Goal: Task Accomplishment & Management: Manage account settings

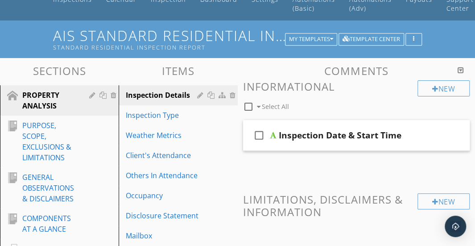
scroll to position [45, 0]
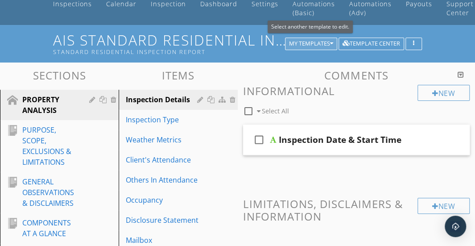
click at [330, 42] on icon "button" at bounding box center [331, 44] width 3 height 6
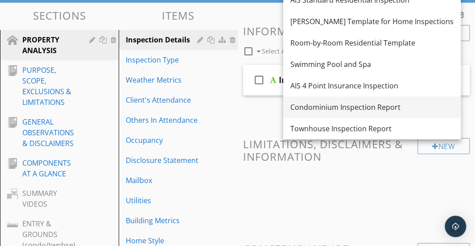
scroll to position [106, 0]
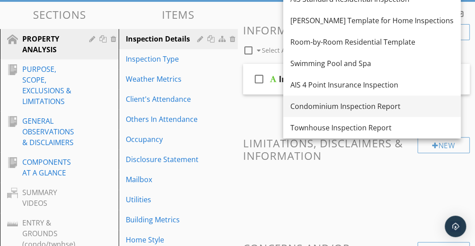
click at [320, 108] on div "Condominium Inspection Report" at bounding box center [371, 106] width 163 height 11
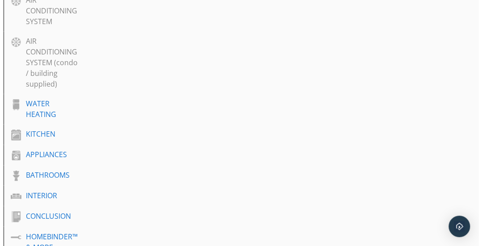
scroll to position [574, 0]
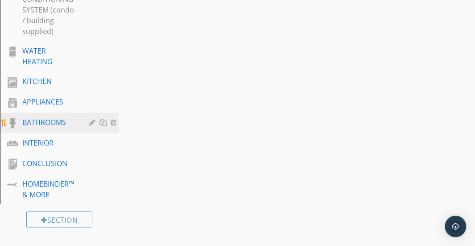
click at [29, 124] on div "BATHROOMS" at bounding box center [49, 122] width 54 height 11
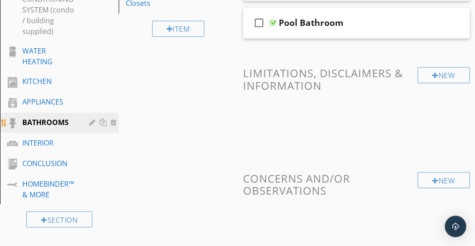
click at [92, 120] on div at bounding box center [93, 122] width 8 height 7
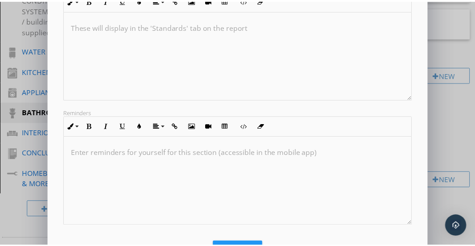
scroll to position [225, 0]
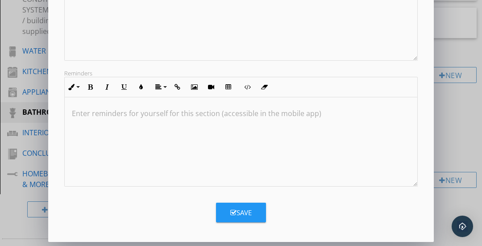
type input "BATHROOMS 1"
click at [232, 211] on icon "button" at bounding box center [233, 212] width 6 height 7
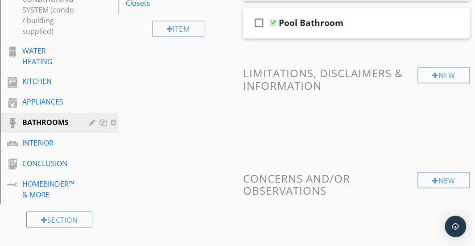
scroll to position [129, 0]
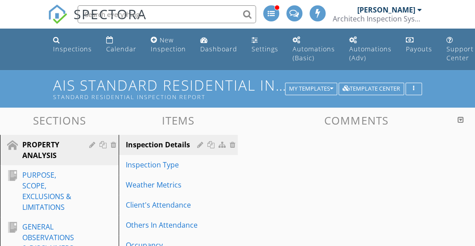
scroll to position [70, 0]
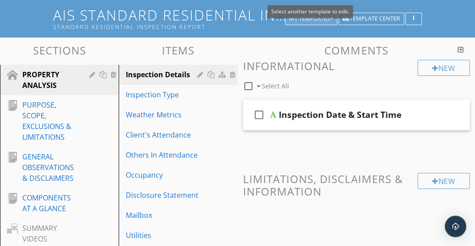
click at [319, 20] on div "My Templates" at bounding box center [311, 19] width 44 height 6
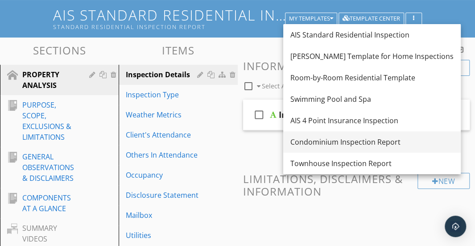
click at [314, 144] on div "Condominium Inspection Report" at bounding box center [371, 142] width 163 height 11
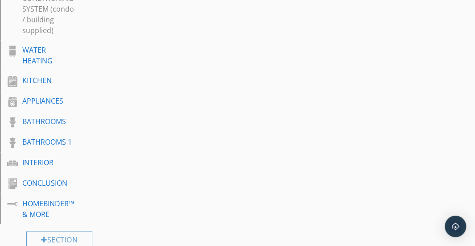
scroll to position [630, 0]
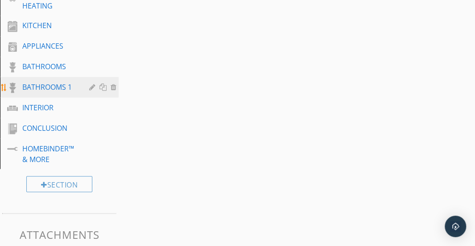
click at [113, 87] on div at bounding box center [115, 86] width 8 height 7
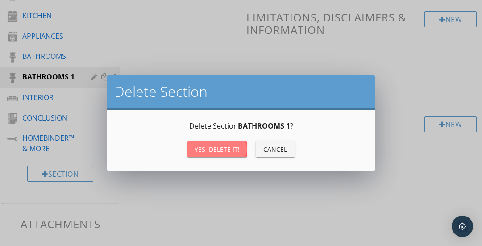
click at [202, 151] on div "Yes, Delete it!" at bounding box center [217, 149] width 45 height 9
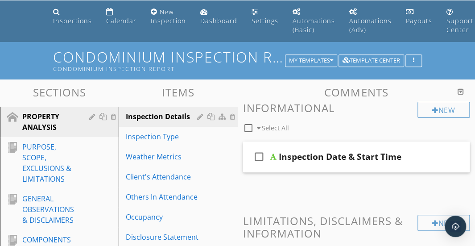
scroll to position [0, 0]
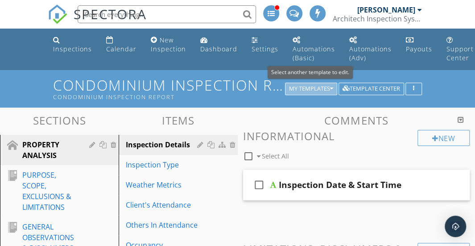
click at [325, 91] on div "My Templates" at bounding box center [311, 89] width 44 height 6
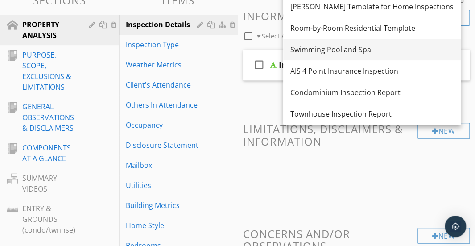
scroll to position [120, 0]
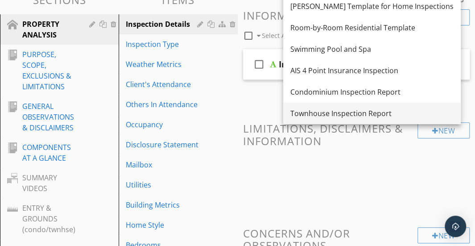
click at [318, 113] on div "Townhouse Inspection Report" at bounding box center [371, 113] width 163 height 11
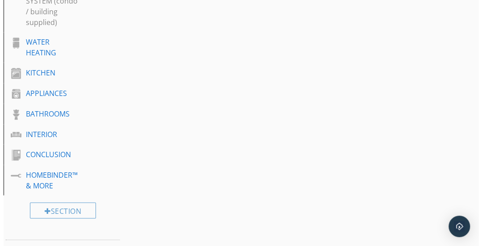
scroll to position [645, 0]
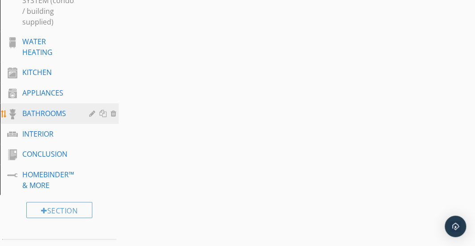
click at [93, 112] on div at bounding box center [93, 112] width 8 height 7
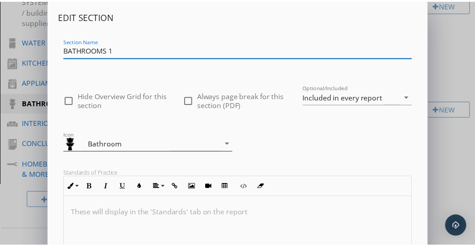
scroll to position [225, 0]
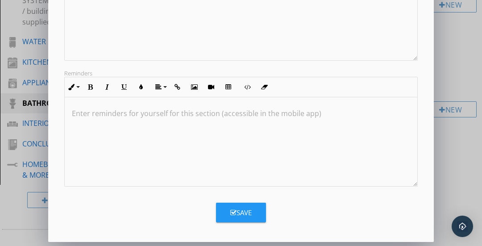
type input "BATHROOMS 1"
click at [245, 207] on div "Save" at bounding box center [240, 212] width 21 height 10
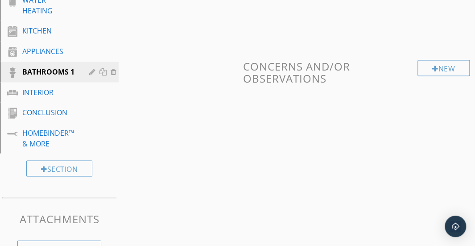
scroll to position [685, 0]
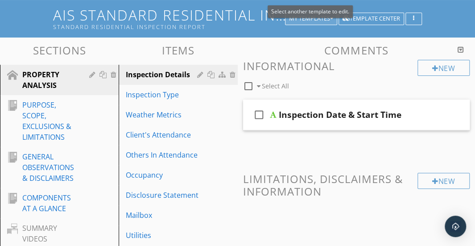
click at [332, 17] on div "Select another template to edit." at bounding box center [310, 11] width 85 height 12
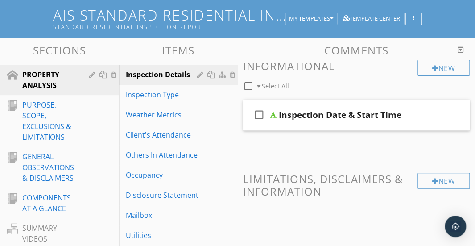
click at [236, 50] on h3 "Items" at bounding box center [178, 50] width 119 height 12
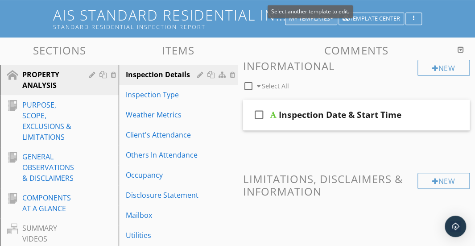
click at [319, 19] on div "My Templates" at bounding box center [311, 19] width 44 height 6
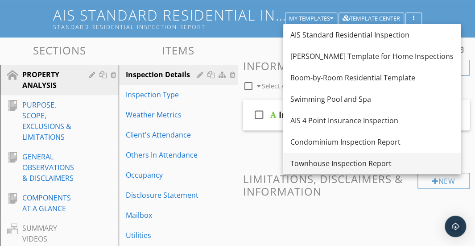
click at [317, 160] on div "Townhouse Inspection Report" at bounding box center [371, 163] width 163 height 11
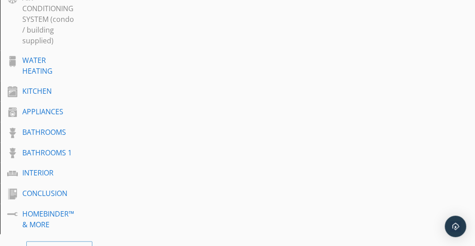
scroll to position [670, 0]
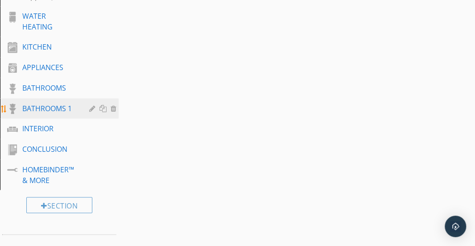
click at [115, 109] on div at bounding box center [115, 107] width 8 height 7
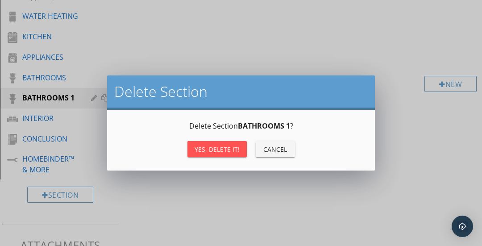
click at [219, 141] on button "Yes, Delete it!" at bounding box center [216, 149] width 59 height 16
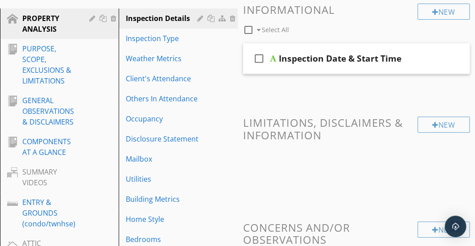
scroll to position [0, 0]
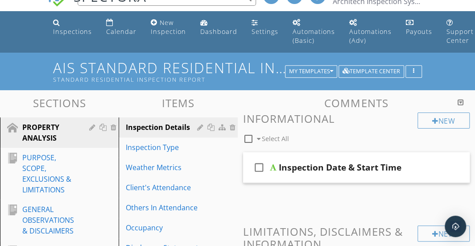
scroll to position [17, 0]
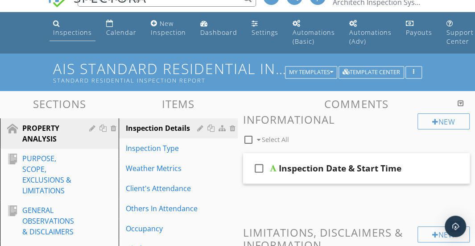
click at [67, 35] on div "Inspections" at bounding box center [72, 32] width 39 height 8
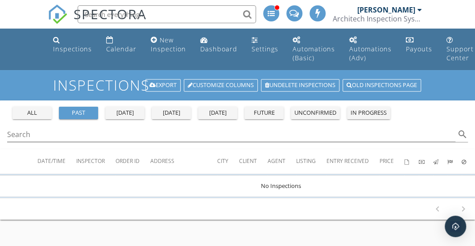
click at [319, 111] on div "unconfirmed" at bounding box center [315, 112] width 42 height 9
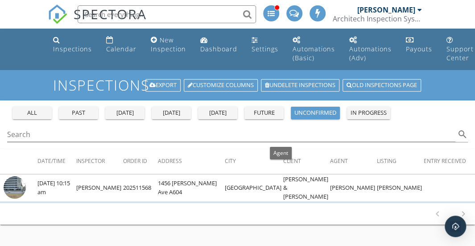
scroll to position [51, 0]
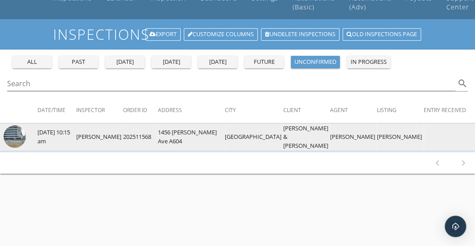
click at [18, 135] on img at bounding box center [15, 136] width 22 height 22
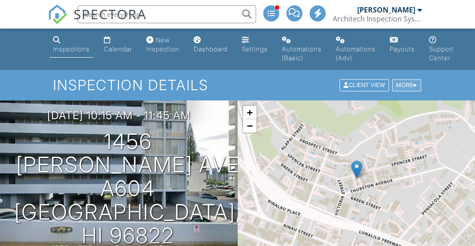
click at [413, 85] on div "More" at bounding box center [406, 85] width 29 height 12
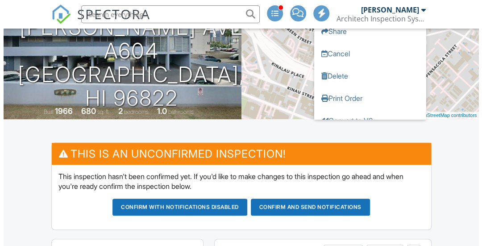
scroll to position [141, 0]
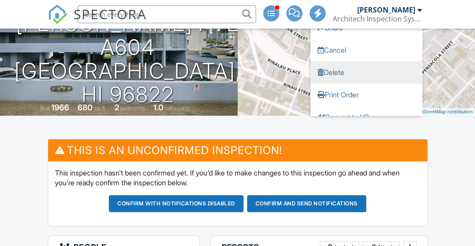
click at [365, 70] on link "Delete" at bounding box center [367, 72] width 112 height 22
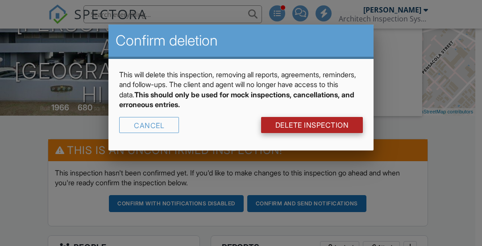
click at [293, 126] on link "DELETE Inspection" at bounding box center [312, 125] width 102 height 16
